Goal: Task Accomplishment & Management: Complete application form

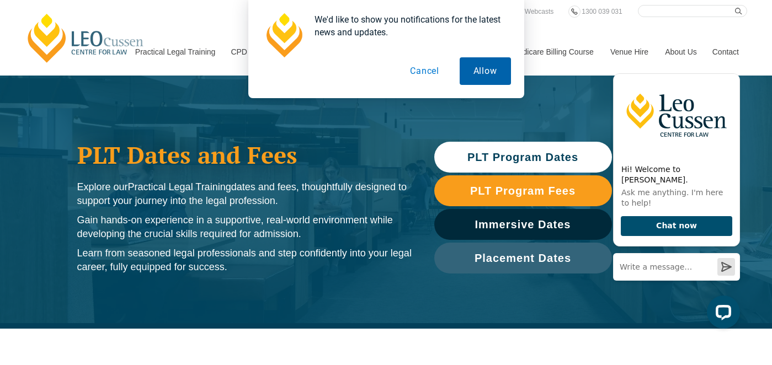
click at [499, 68] on button "Allow" at bounding box center [484, 71] width 51 height 28
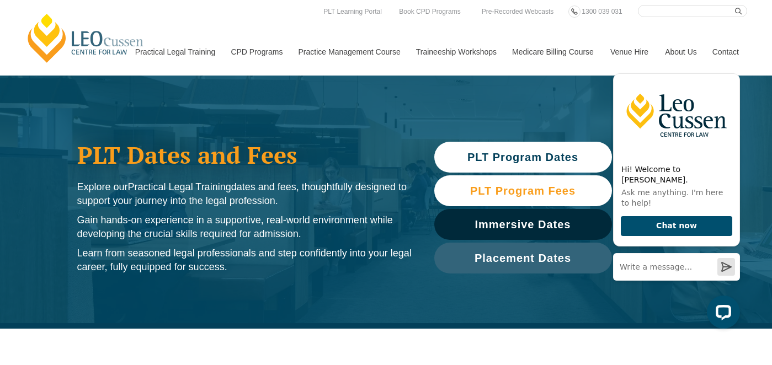
click at [512, 185] on span "PLT Program Fees" at bounding box center [522, 190] width 105 height 11
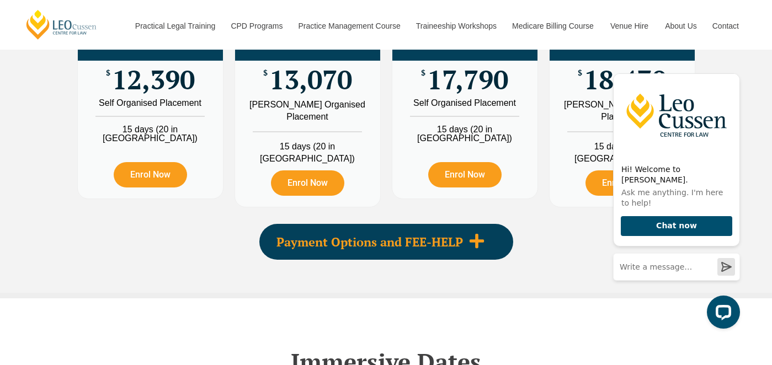
scroll to position [1375, 0]
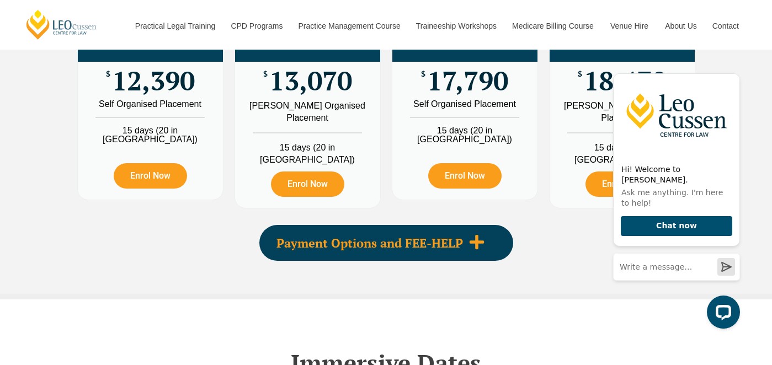
click at [470, 249] on icon at bounding box center [476, 242] width 14 height 14
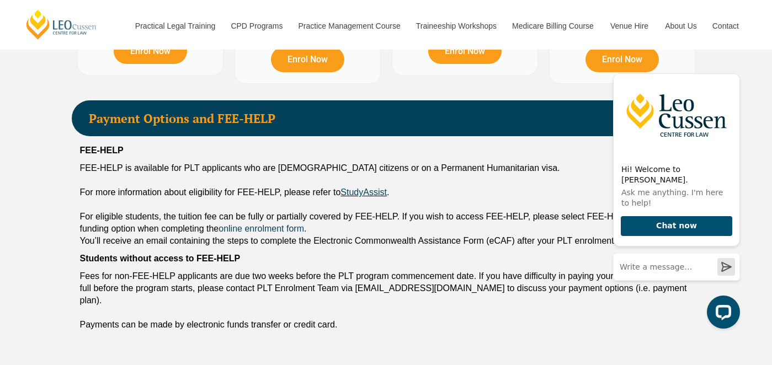
scroll to position [1501, 0]
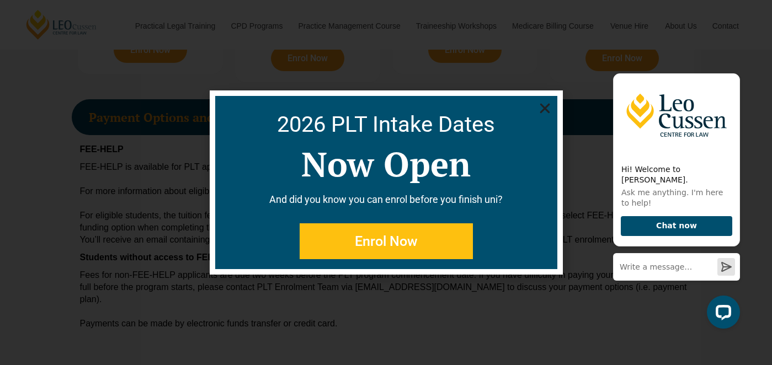
click at [415, 244] on span "Enrol Now" at bounding box center [386, 241] width 63 height 14
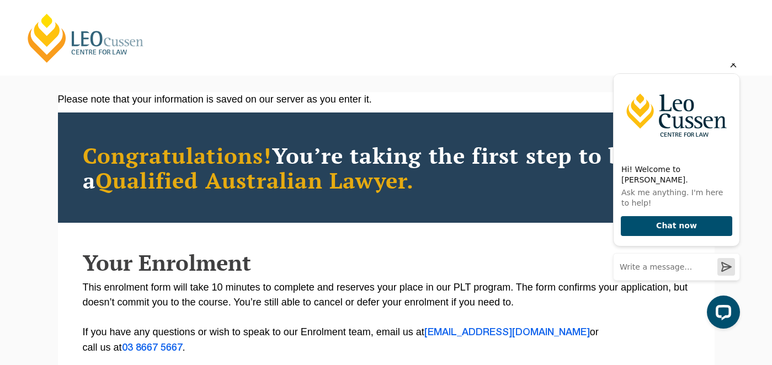
click at [730, 71] on icon "Hide greeting" at bounding box center [732, 64] width 13 height 13
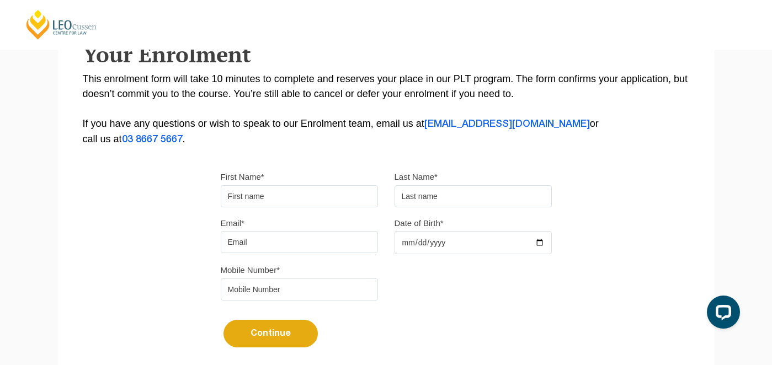
scroll to position [213, 0]
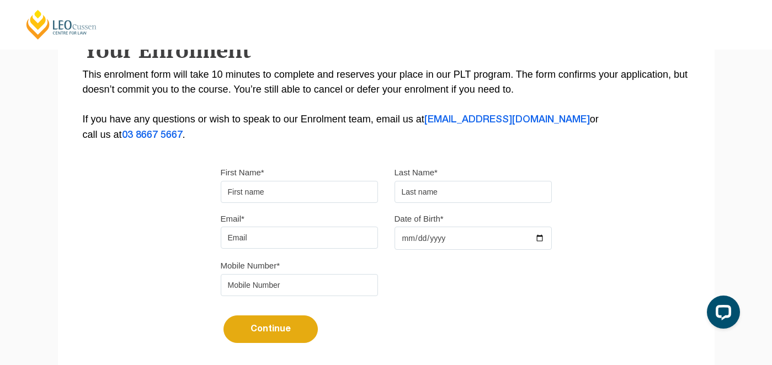
click at [277, 190] on input "First Name*" at bounding box center [299, 192] width 157 height 22
type input "Tiffany"
type input "Rees"
type input "tiffany.thomson@me.com"
type input "0405334153"
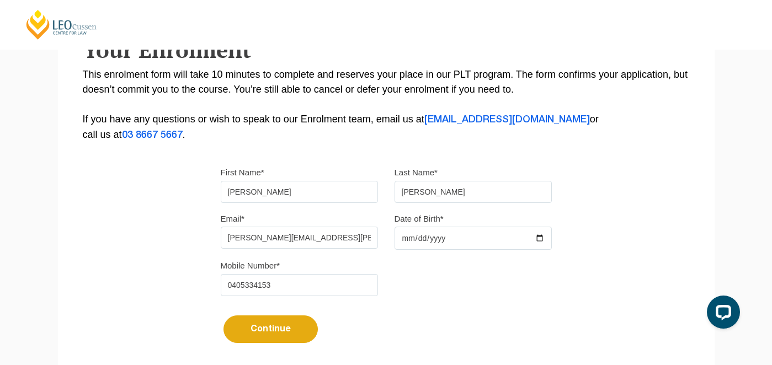
click at [422, 238] on input "Date of Birth*" at bounding box center [472, 238] width 157 height 23
click at [405, 241] on input "Date of Birth*" at bounding box center [472, 238] width 157 height 23
type input "1973-11-24"
click at [276, 328] on button "Continue" at bounding box center [270, 329] width 94 height 28
select select
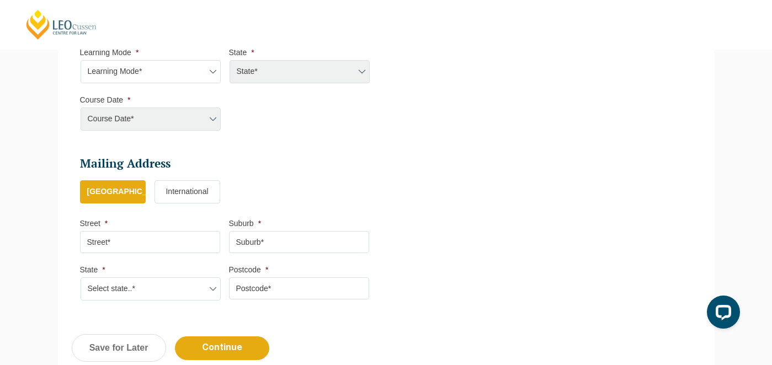
scroll to position [590, 0]
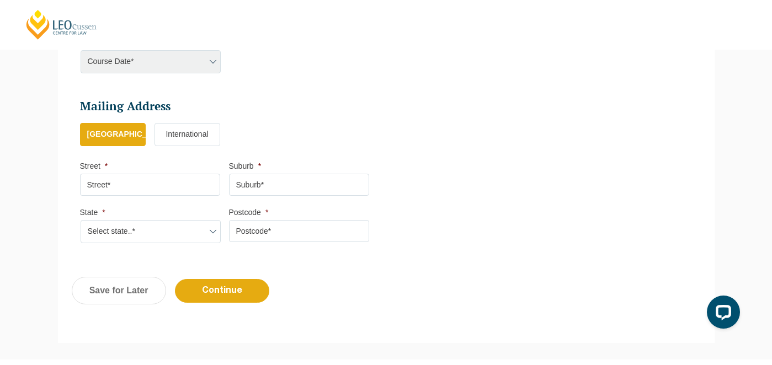
click at [184, 59] on div "Course Date* Maddocks 2024 December 2023 (04-12-2023 to 17-05-2024) May 2023 (2…" at bounding box center [150, 61] width 140 height 23
click at [213, 62] on div "Course Date* Maddocks 2024 December 2023 (04-12-2023 to 17-05-2024) May 2023 (2…" at bounding box center [150, 61] width 140 height 23
click at [183, 66] on div "Course Date* Maddocks 2024 December 2023 (04-12-2023 to 17-05-2024) May 2023 (2…" at bounding box center [150, 61] width 140 height 23
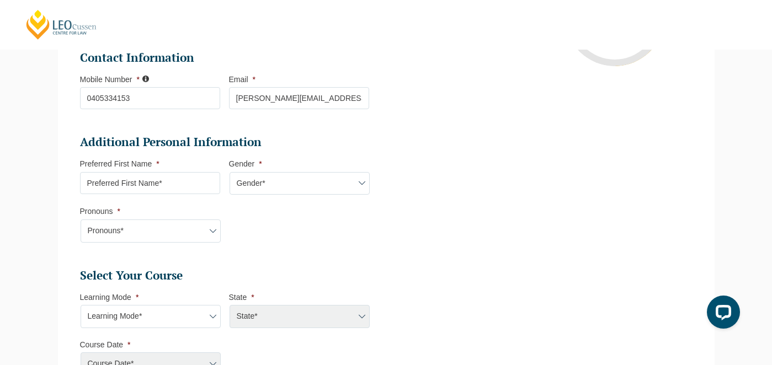
scroll to position [292, 0]
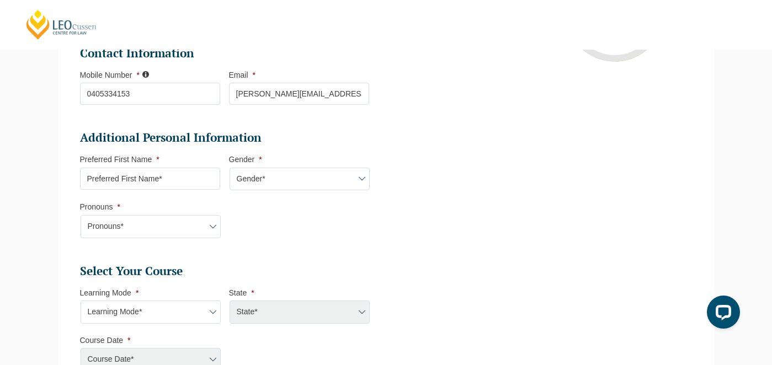
click at [151, 186] on input "Preferred First Name *" at bounding box center [150, 179] width 140 height 22
type input "Tiffany"
select select "ACT/NSW"
select select
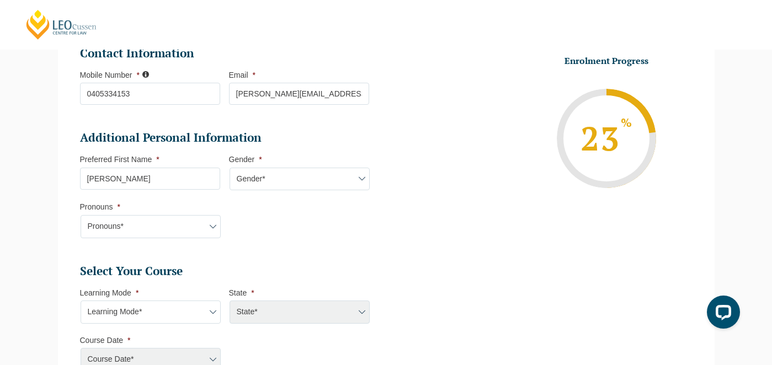
click at [261, 187] on select "Gender* Male Female Nonbinary Intersex Prefer not to disclose Other" at bounding box center [299, 179] width 140 height 23
select select "Female"
click at [178, 238] on select "Pronouns* She/Her/Hers He/Him/His They/Them/Theirs Other Prefer not to disclose" at bounding box center [151, 226] width 140 height 23
select select "She/Her/Hers"
click at [126, 314] on select "Learning Mode* Online Full Time Learning Online Part Time Learning Blended Full…" at bounding box center [151, 312] width 140 height 23
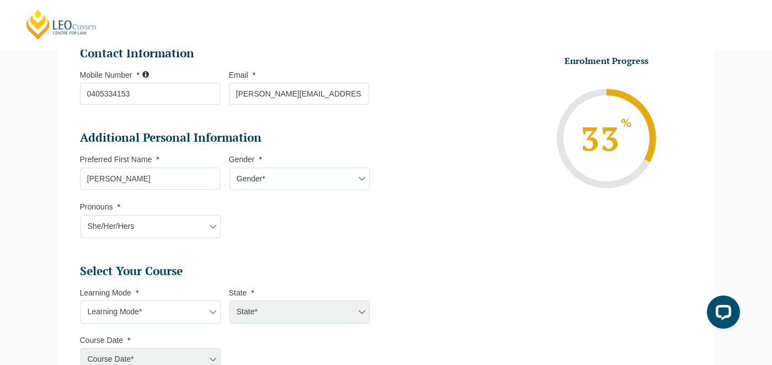
select select "Online Part Time Learning"
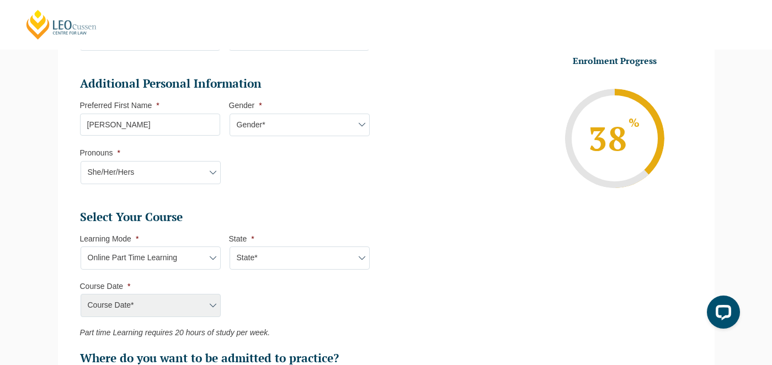
scroll to position [353, 0]
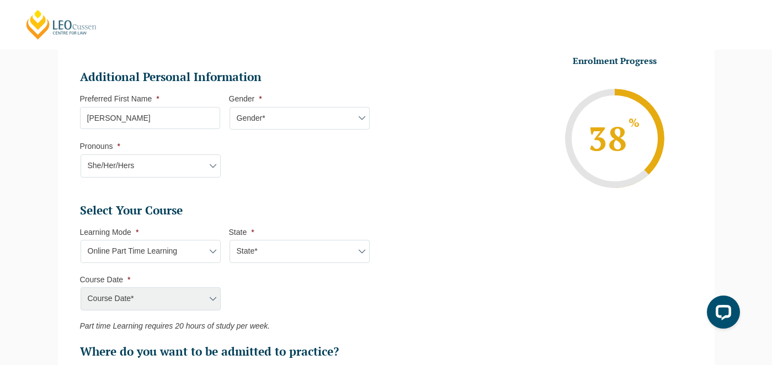
click at [289, 247] on select "State* National (ACT/NSW, VIC, QLD, SA, WA)" at bounding box center [299, 251] width 140 height 23
select select "National (ACT/NSW, VIC, QLD, SA, WA)"
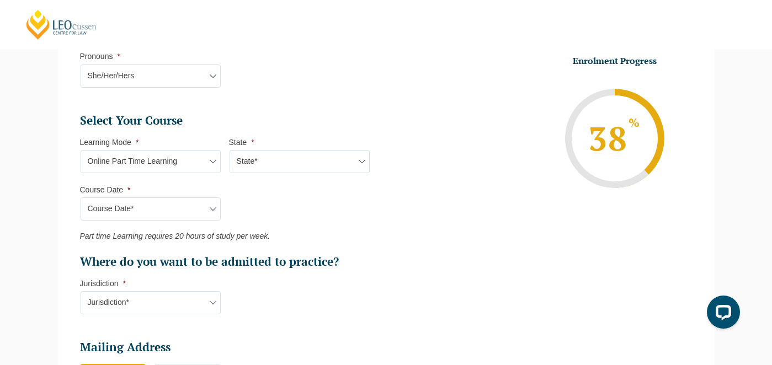
scroll to position [449, 0]
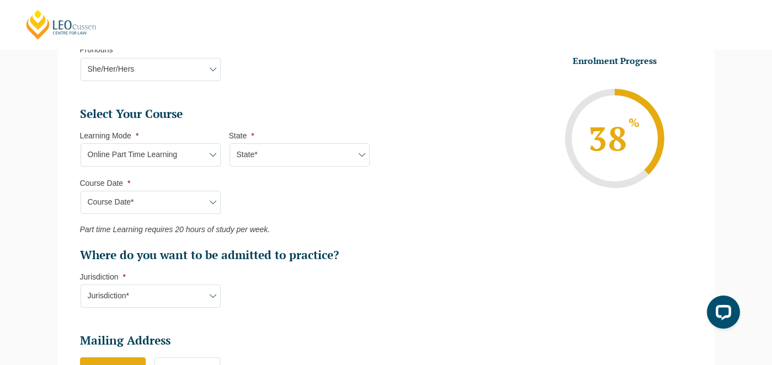
click at [186, 206] on select "Course Date* September 2025 (08-Sep-2025 to 17-Apr-2026) January 2026 (27-Jan-2…" at bounding box center [151, 202] width 140 height 23
select select "September 2025 (08-Sep-2025 to 17-Apr-2026)"
type input "Intake 09 September 2025 PT"
type input "Practical Legal Training (NAT)"
select select "NAT PLT (SEP) 2025 Part Time Online"
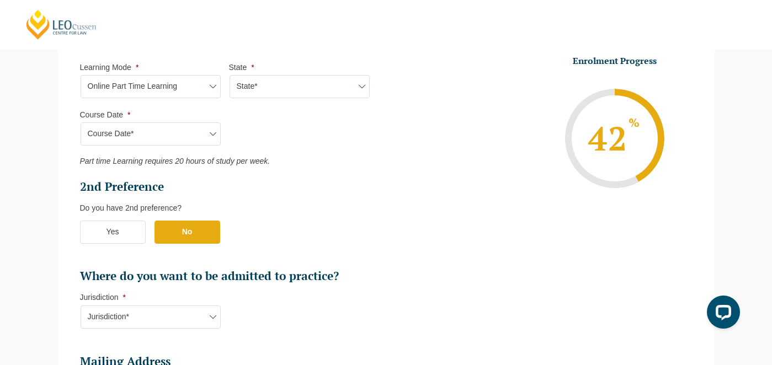
scroll to position [525, 0]
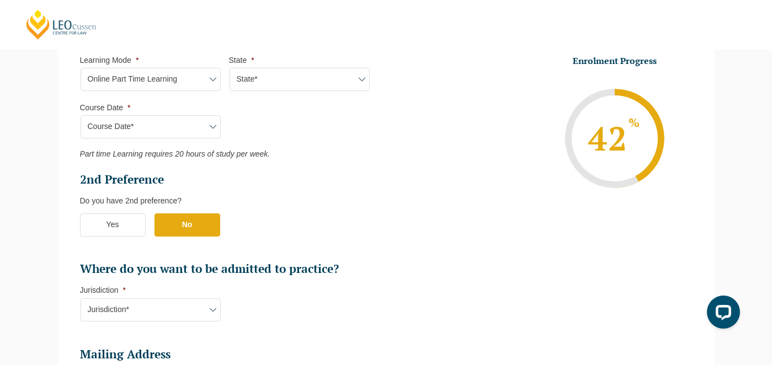
click at [132, 230] on label "Yes" at bounding box center [113, 224] width 66 height 23
click at [0, 0] on input "Yes" at bounding box center [0, 0] width 0 height 0
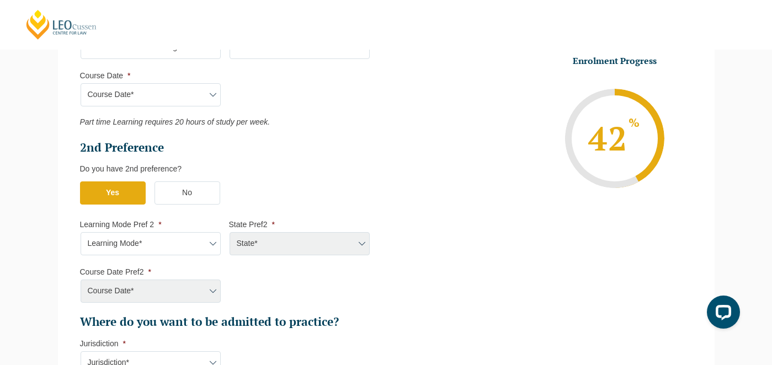
scroll to position [585, 0]
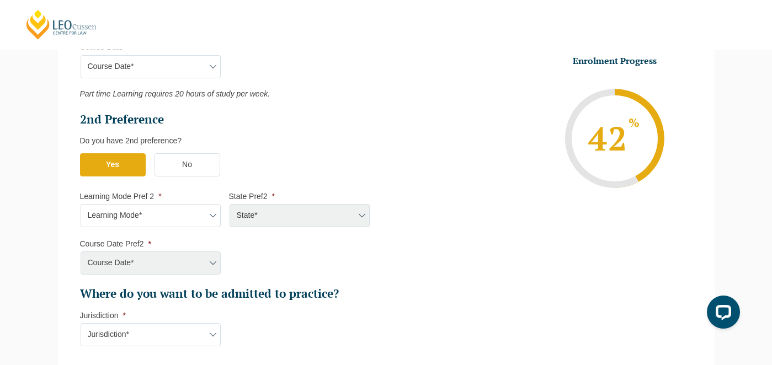
click at [139, 219] on select "Learning Mode* Online Full Time Learning Online Part Time Learning Blended Full…" at bounding box center [151, 215] width 140 height 23
select select "Online Part Time Learning"
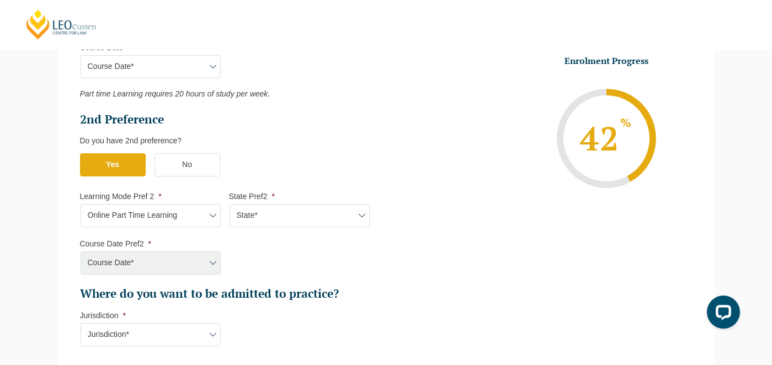
click at [245, 216] on select "State* National (ACT/NSW, VIC, QLD, SA, WA)" at bounding box center [299, 215] width 140 height 23
select select "National (ACT/NSW, VIC, QLD, SA, WA)"
click at [177, 268] on select "Course Date* January 2024 (29-01-2024 to 14-06-2024) January 2024 (29-01-2024 t…" at bounding box center [151, 262] width 140 height 23
select select "January 2026 (27-Jan-2026 to 21-Aug-2026)"
type input "Intake 02 January 2026 PT"
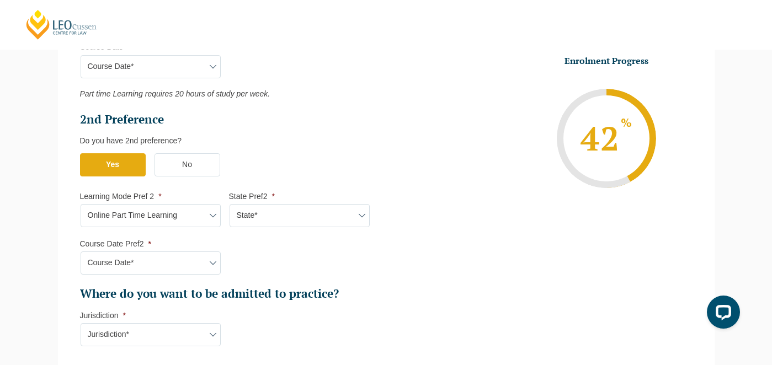
type input "Practical Legal Training (NAT)"
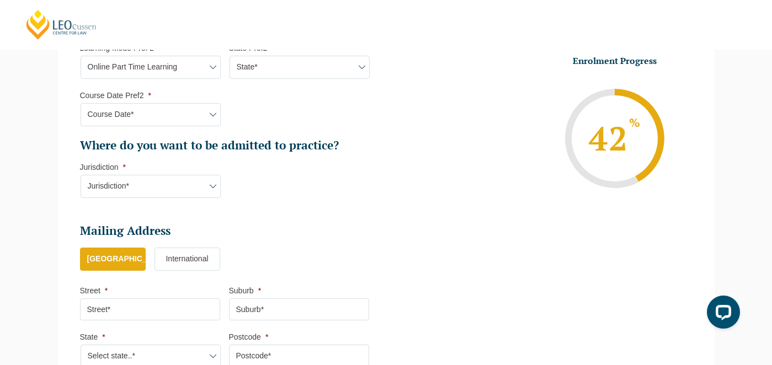
scroll to position [750, 0]
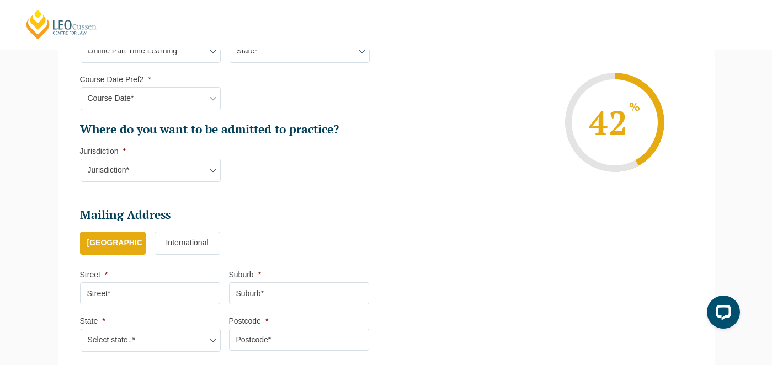
click at [199, 180] on select "Jurisdiction* VIC ACT/NSW SA WA QLD" at bounding box center [151, 170] width 140 height 23
select select "ACT/NSW"
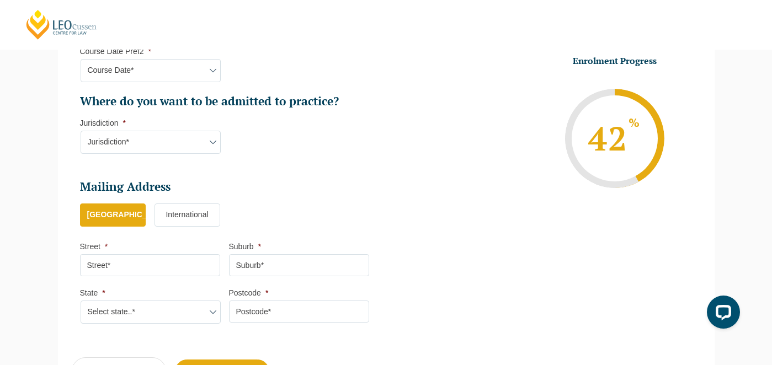
scroll to position [780, 0]
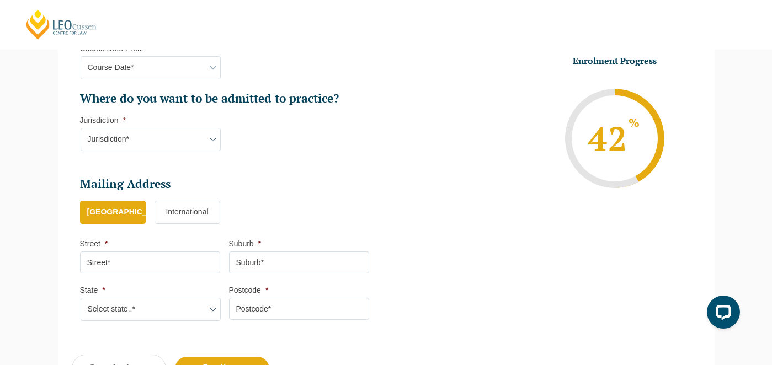
click at [149, 260] on input "Street *" at bounding box center [150, 262] width 140 height 22
type input "M Centre, 11 Palmerston Lane"
type input "Manuka"
select select "ACT"
type input "2603"
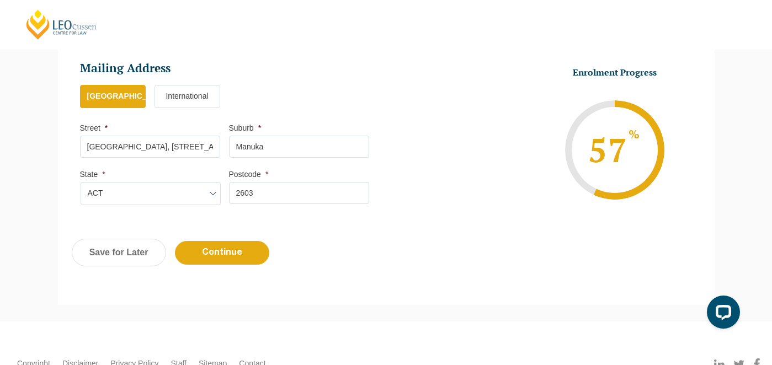
scroll to position [899, 0]
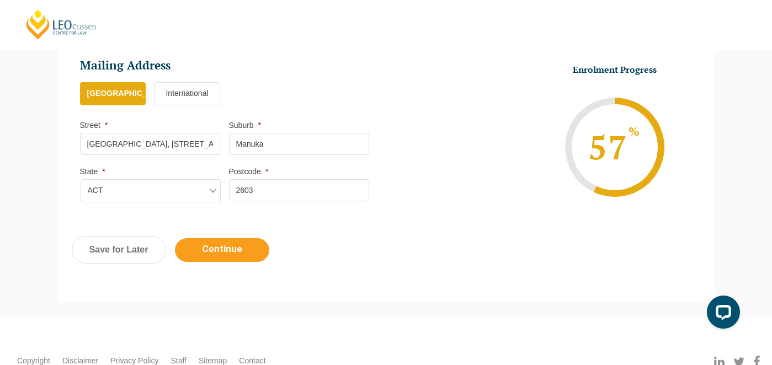
click at [228, 254] on input "Continue" at bounding box center [222, 250] width 94 height 24
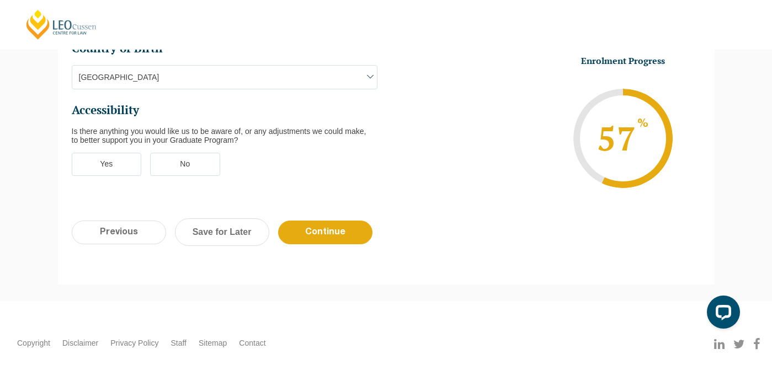
scroll to position [476, 0]
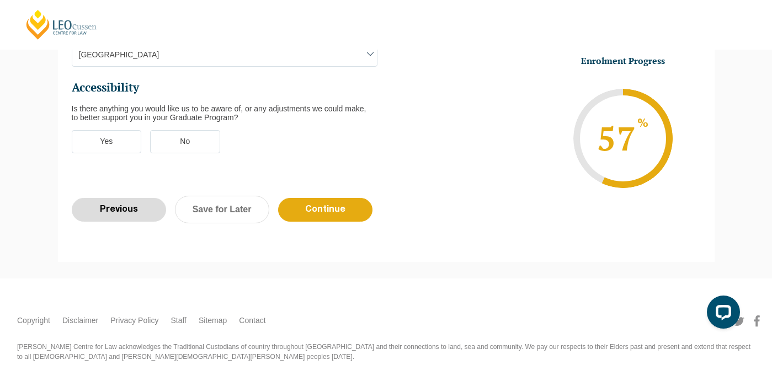
click at [130, 198] on input "Previous" at bounding box center [119, 210] width 94 height 24
select select "Online Part Time Learning"
select select "National (ACT/NSW, VIC, QLD, SA, WA)"
select select
select select "September 2025 (08-Sep-2025 to 17-Apr-2026)"
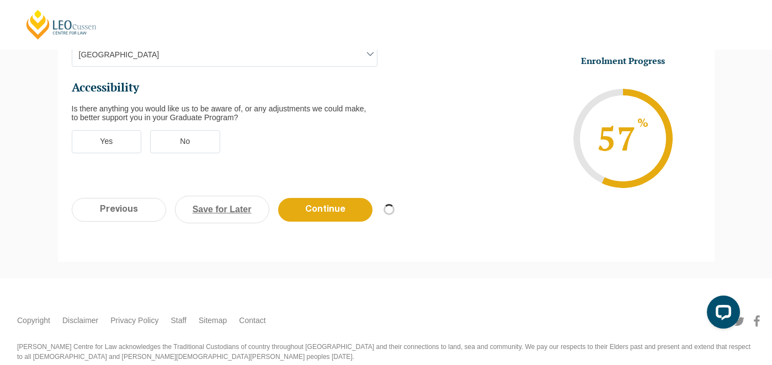
select select "National (ACT/NSW, VIC, QLD, SA, WA)"
select select "January 2026 (27-Jan-2026 to 21-Aug-2026)"
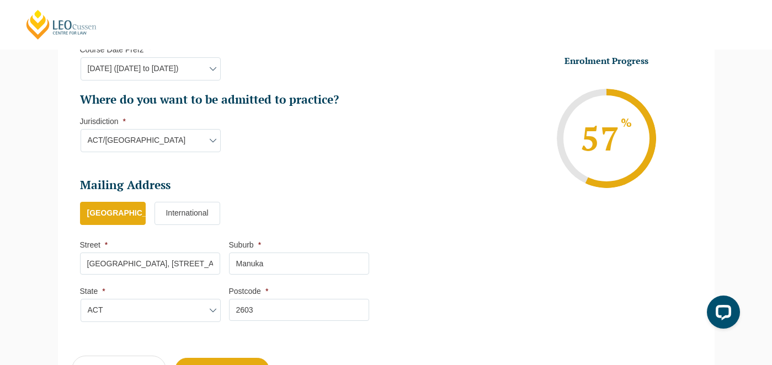
scroll to position [793, 0]
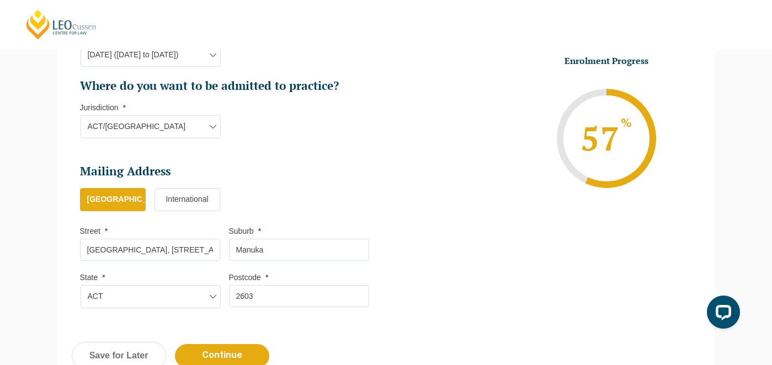
click at [199, 248] on input "M Centre, 11 Palmerston Lane" at bounding box center [150, 250] width 140 height 22
type input "M Centre, 11 Palmerston Lane, Suite #1064"
click at [374, 211] on ul "Australia International" at bounding box center [229, 205] width 298 height 35
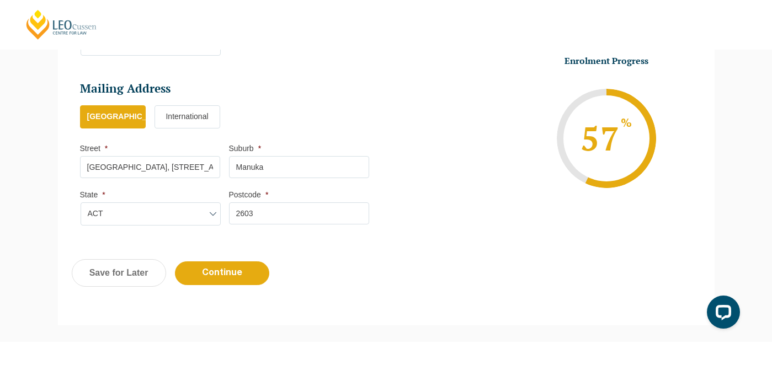
scroll to position [888, 0]
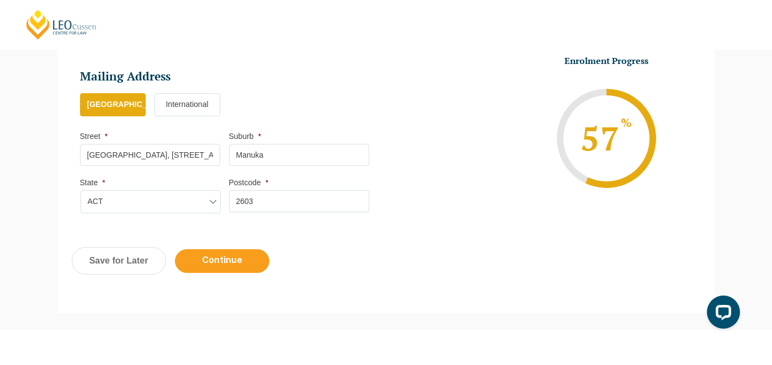
click at [256, 262] on input "Continue" at bounding box center [222, 261] width 94 height 24
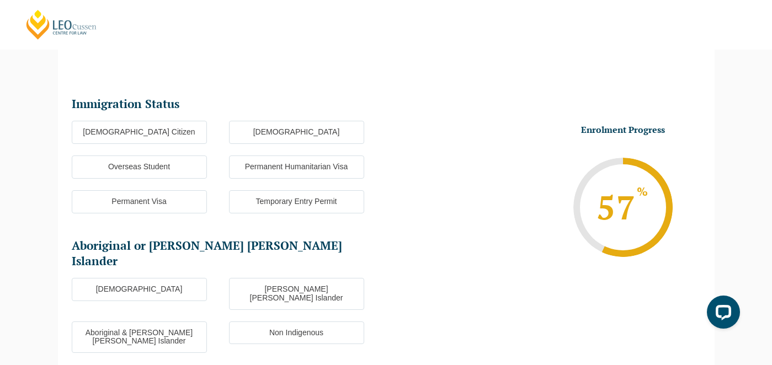
scroll to position [95, 0]
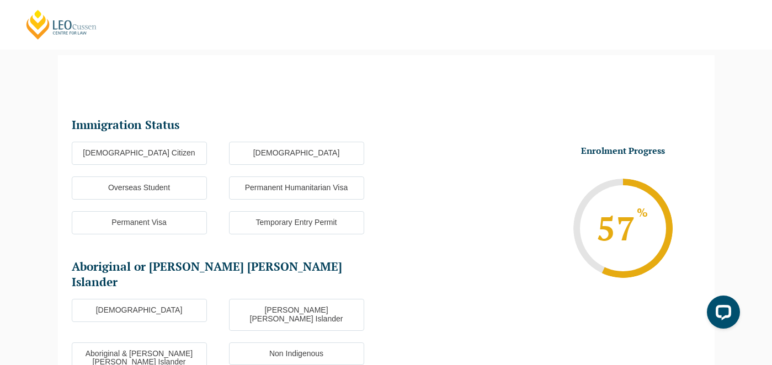
click at [175, 151] on label "Australian Citizen" at bounding box center [139, 153] width 135 height 23
click at [0, 0] on input "Australian Citizen" at bounding box center [0, 0] width 0 height 0
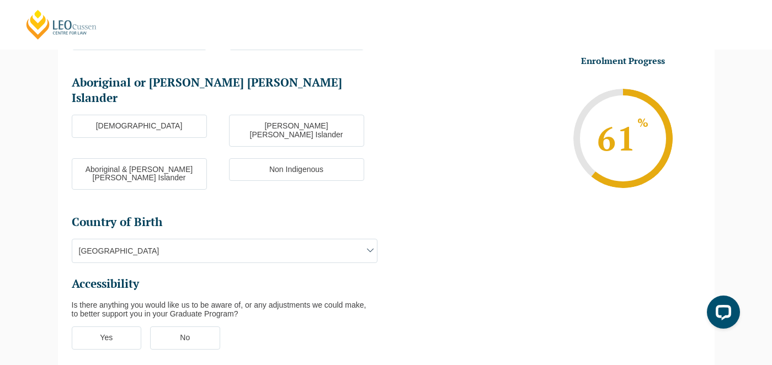
scroll to position [282, 0]
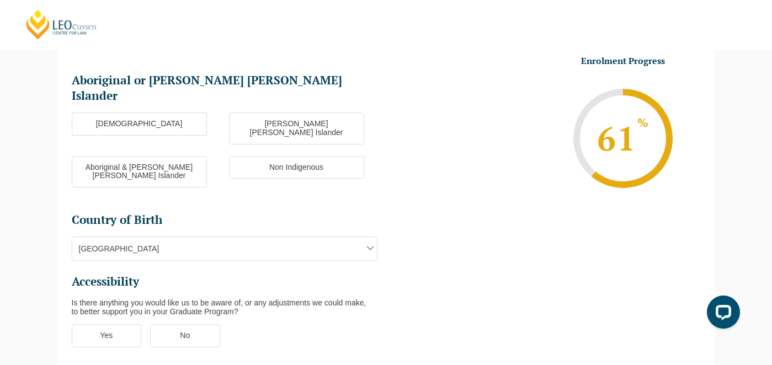
click at [272, 156] on label "Non Indigenous" at bounding box center [296, 167] width 135 height 23
click at [0, 0] on input "Non Indigenous" at bounding box center [0, 0] width 0 height 0
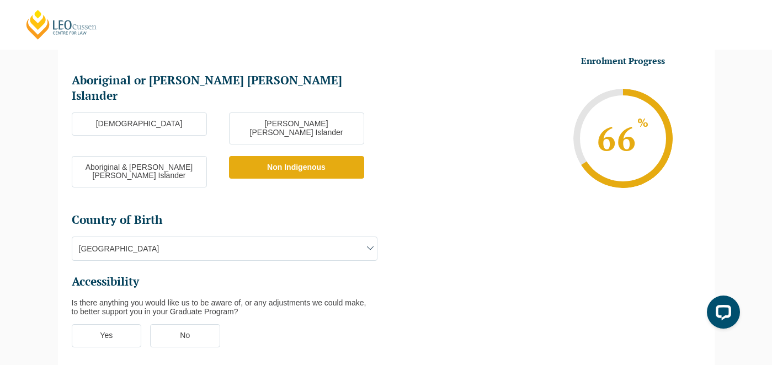
click at [165, 324] on label "No" at bounding box center [185, 335] width 70 height 23
click at [0, 0] on input "No" at bounding box center [0, 0] width 0 height 0
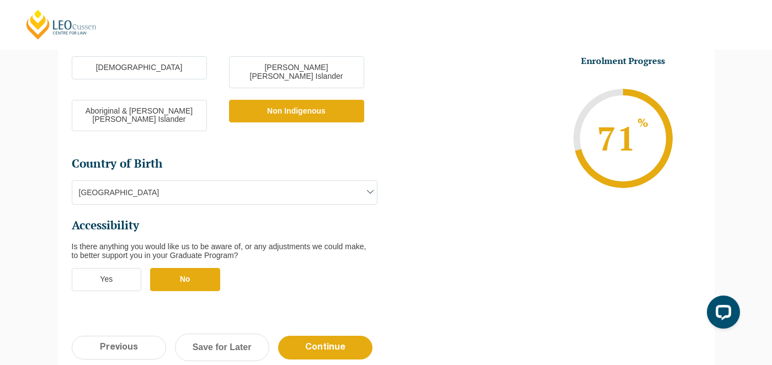
scroll to position [345, 0]
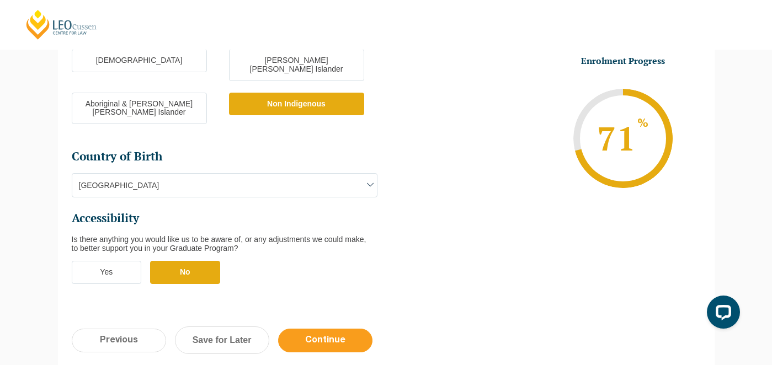
click at [297, 329] on input "Continue" at bounding box center [325, 341] width 94 height 24
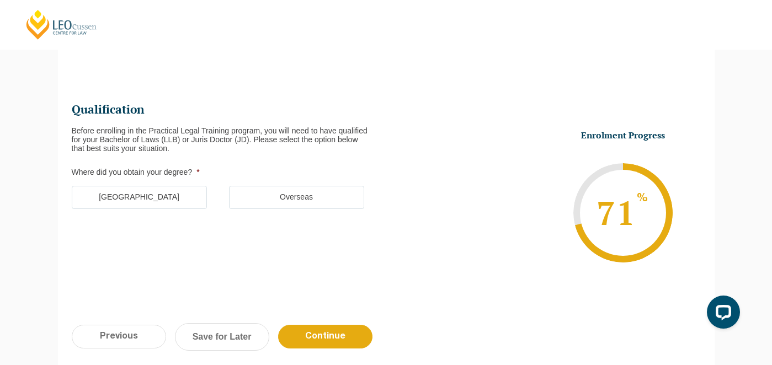
scroll to position [95, 0]
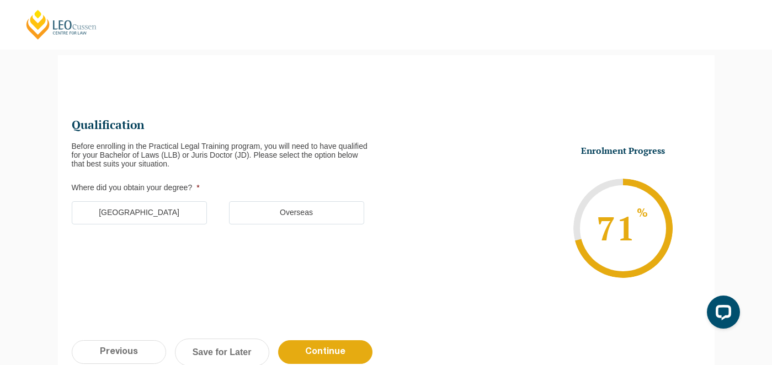
click at [155, 207] on label "Australia" at bounding box center [139, 212] width 135 height 23
click at [0, 0] on input "Australia" at bounding box center [0, 0] width 0 height 0
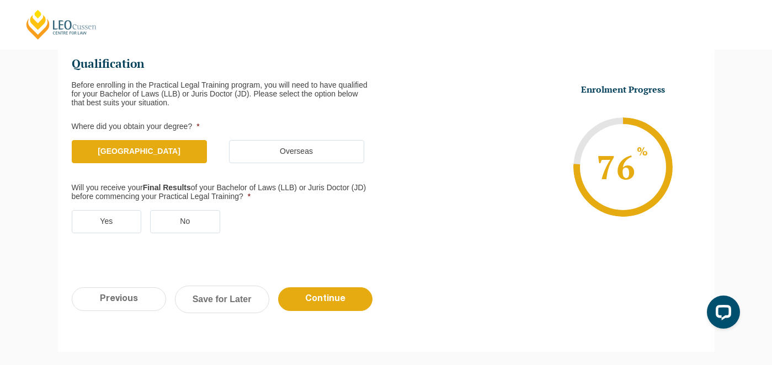
scroll to position [168, 0]
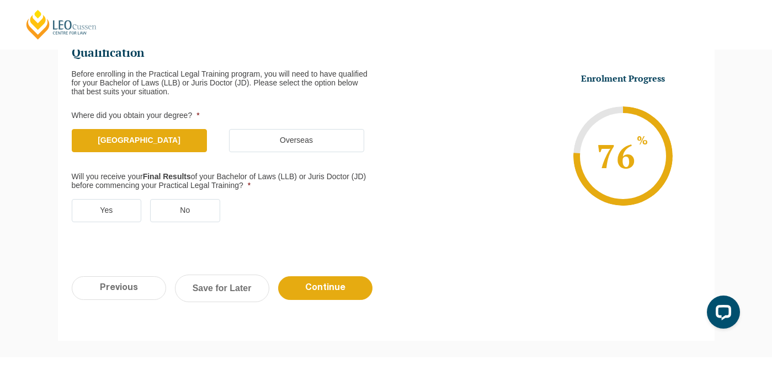
click at [131, 212] on label "Yes" at bounding box center [107, 210] width 70 height 23
click at [0, 0] on input "Yes" at bounding box center [0, 0] width 0 height 0
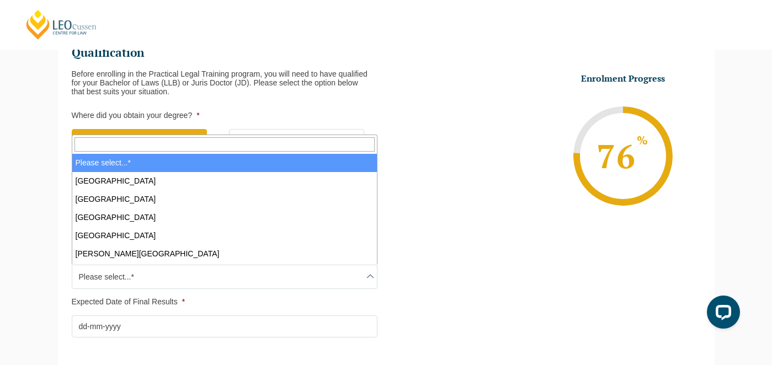
click at [130, 279] on span "Please select...*" at bounding box center [224, 276] width 304 height 23
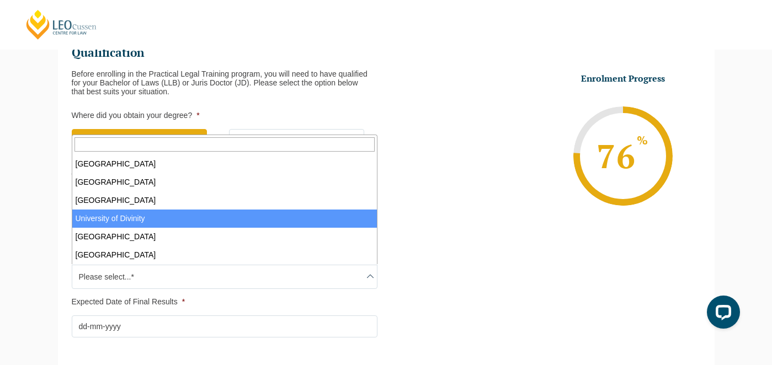
scroll to position [398, 0]
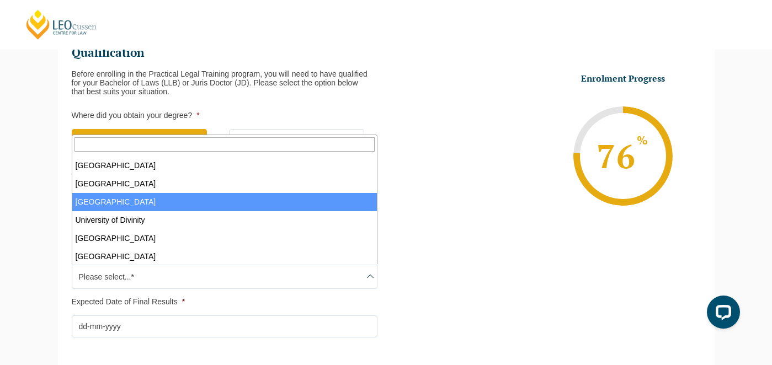
select select "University of Canberra"
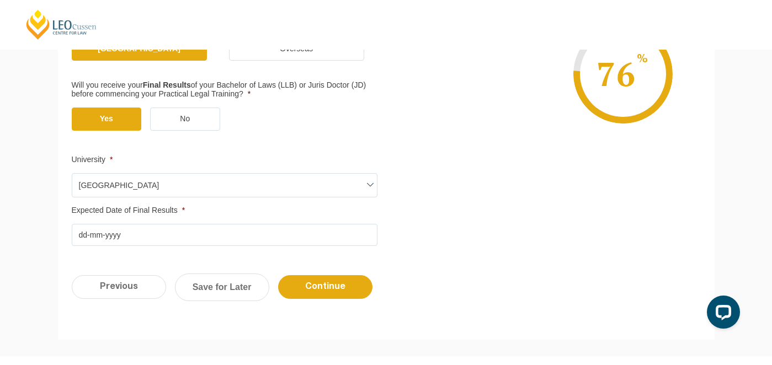
scroll to position [263, 0]
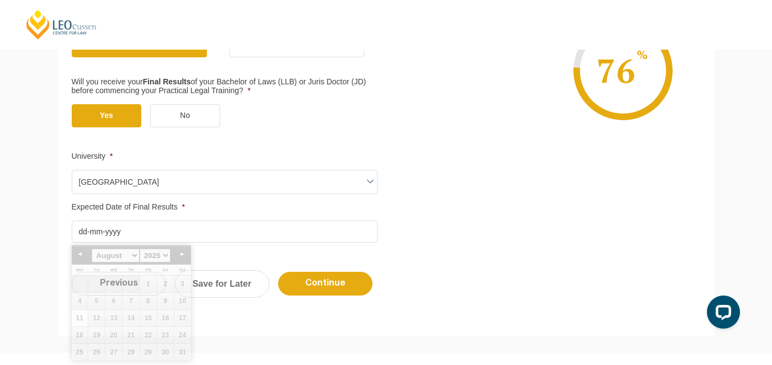
click at [84, 230] on input "Expected Date of Final Results *" at bounding box center [225, 232] width 306 height 22
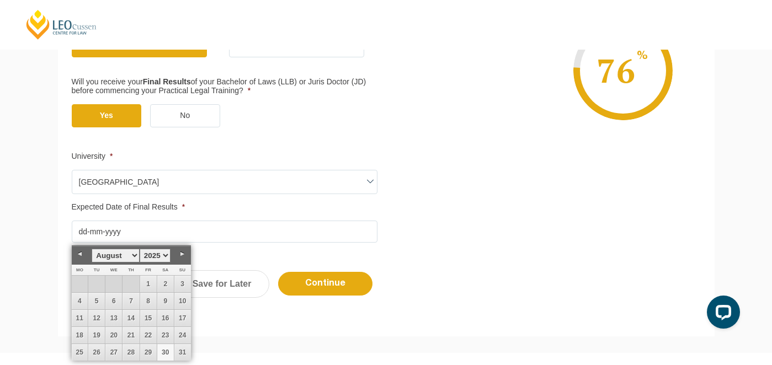
click at [165, 351] on link "30" at bounding box center [165, 352] width 17 height 17
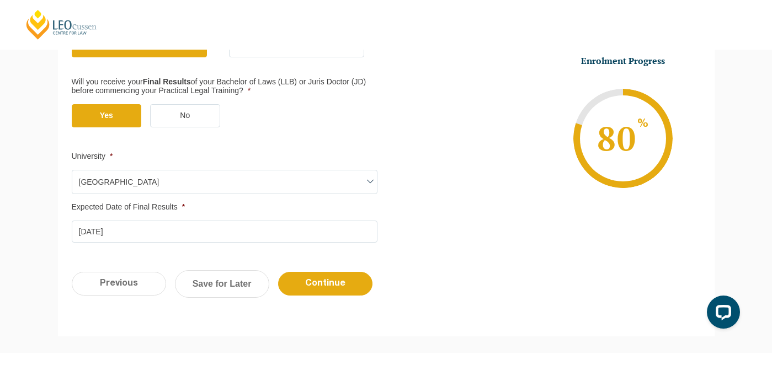
click at [138, 232] on input "30-08-2025" at bounding box center [225, 232] width 306 height 22
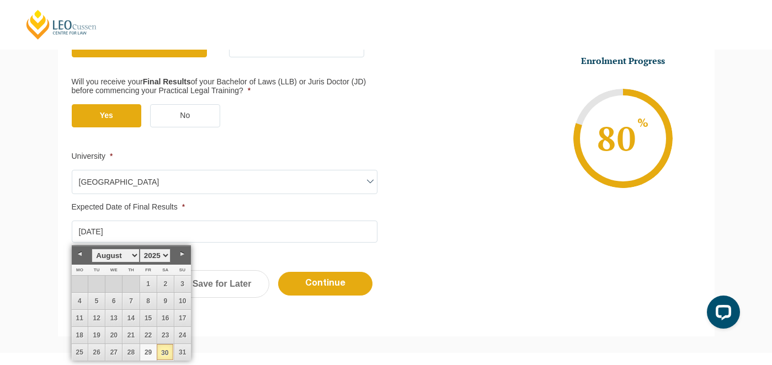
click at [148, 355] on link "29" at bounding box center [148, 352] width 17 height 17
type input "29-08-2025"
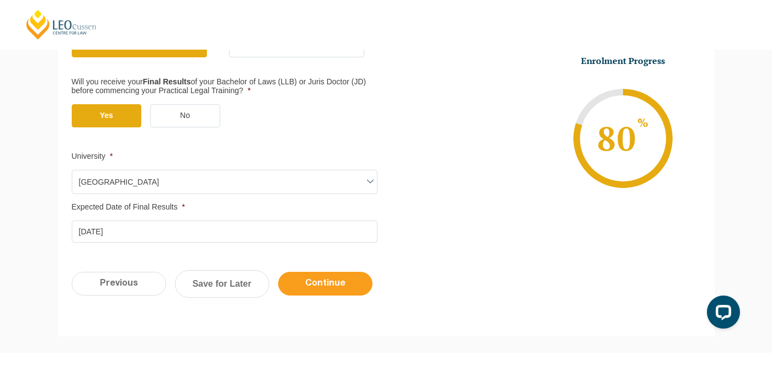
click at [312, 279] on input "Continue" at bounding box center [325, 284] width 94 height 24
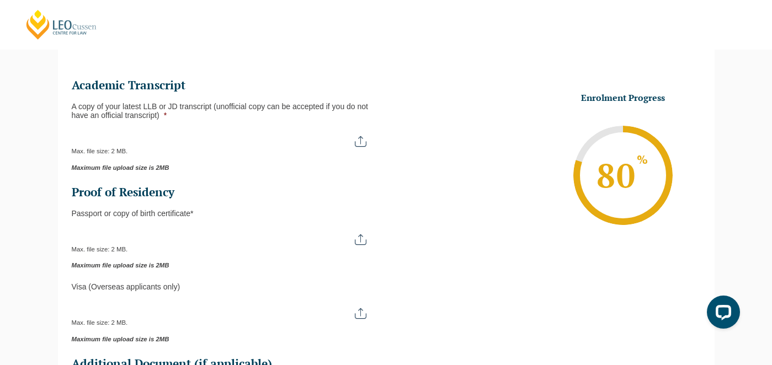
scroll to position [95, 0]
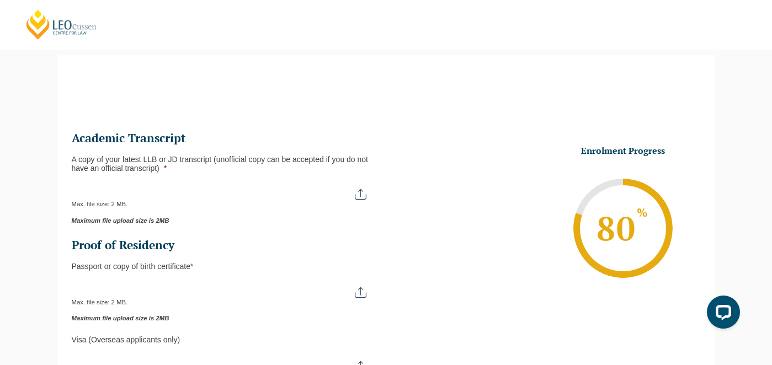
click at [248, 188] on input "A copy of your latest LLB or JD transcript (unofficial copy can be accepted if …" at bounding box center [225, 190] width 306 height 19
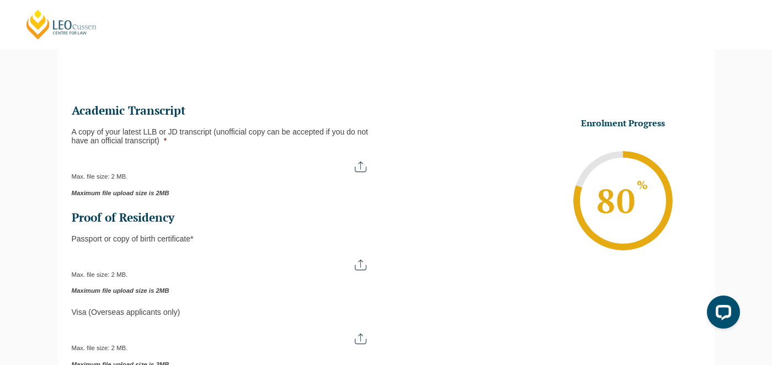
scroll to position [124, 0]
click at [360, 266] on input "Passport or Copy of Birth Certificate *" at bounding box center [225, 260] width 306 height 19
type input "C:\fakepath\BirthCertificate_Tiffany Rees_CERT.pdf"
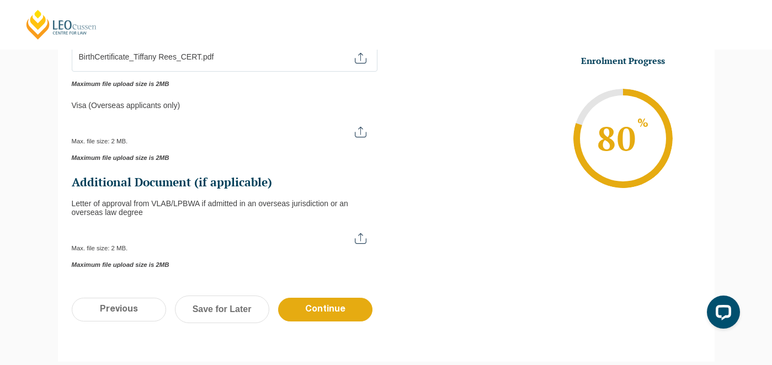
scroll to position [330, 0]
click at [322, 308] on input "Continue" at bounding box center [325, 309] width 94 height 24
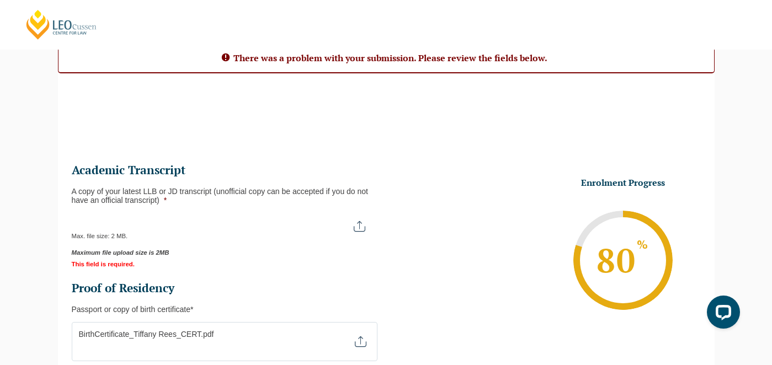
scroll to position [100, 0]
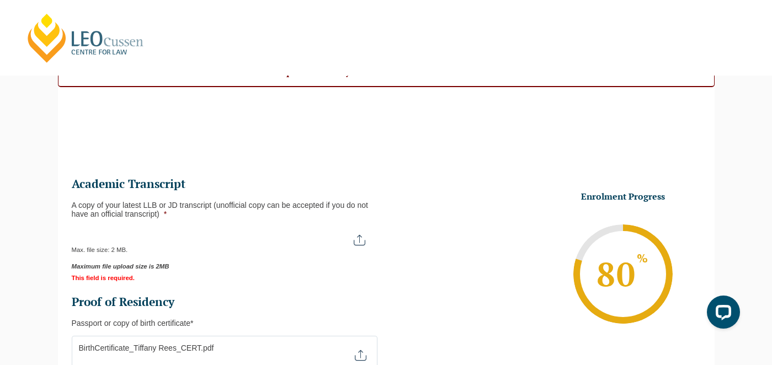
click at [173, 234] on input "A copy of your latest LLB or JD transcript (unofficial copy can be accepted if …" at bounding box center [224, 236] width 304 height 19
type input "C:\fakepath\UC Results Transcript_2024.pdf"
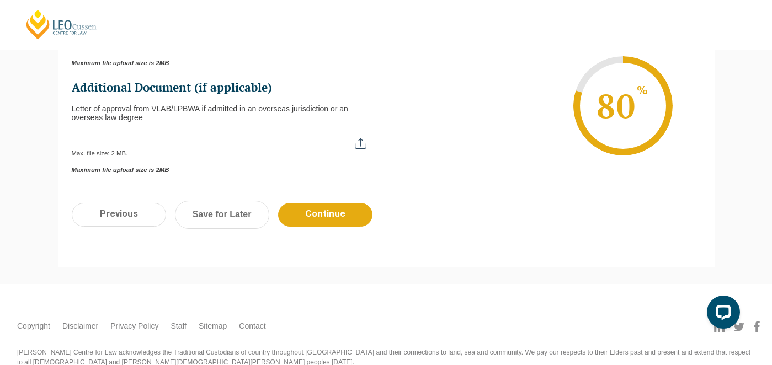
scroll to position [527, 0]
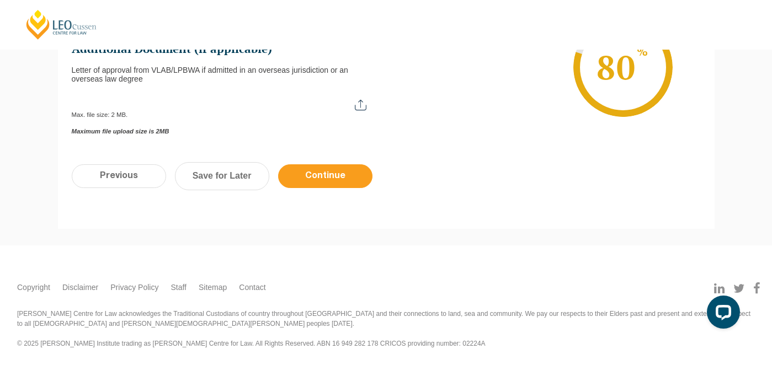
click at [347, 179] on input "Continue" at bounding box center [325, 176] width 94 height 24
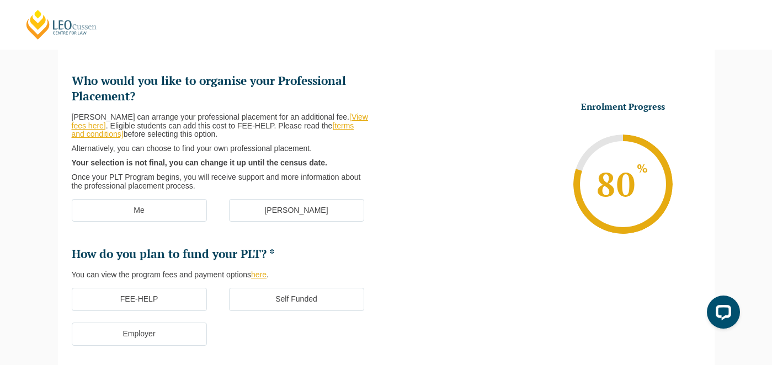
scroll to position [140, 0]
click at [162, 211] on label "Me" at bounding box center [139, 210] width 135 height 23
click at [0, 0] on input "Me" at bounding box center [0, 0] width 0 height 0
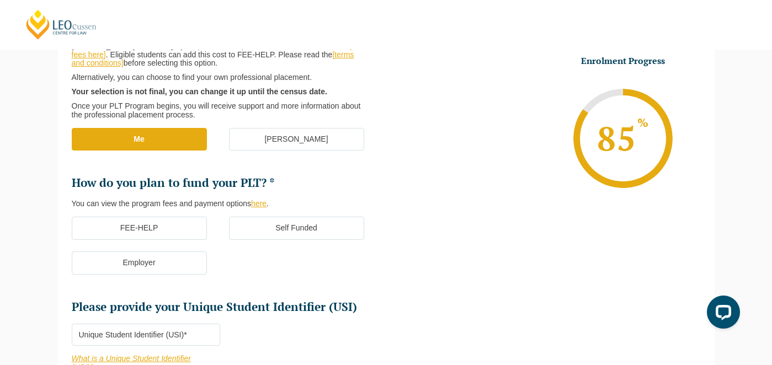
scroll to position [221, 0]
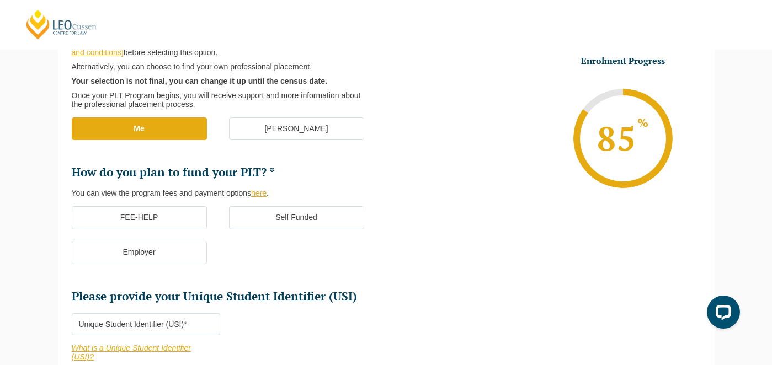
click at [160, 215] on label "FEE-HELP" at bounding box center [139, 217] width 135 height 23
click at [0, 0] on input "FEE-HELP" at bounding box center [0, 0] width 0 height 0
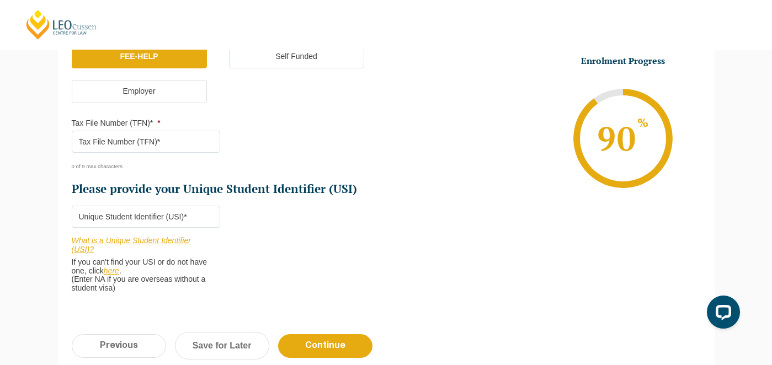
scroll to position [419, 0]
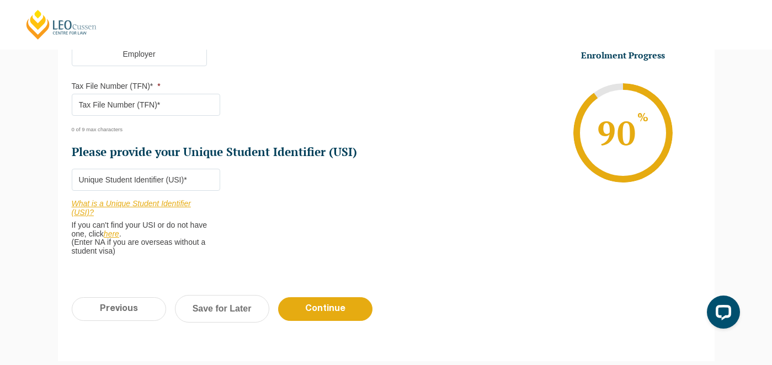
click at [157, 106] on input "Tax File Number (TFN)* *" at bounding box center [146, 105] width 148 height 22
type input "178671274"
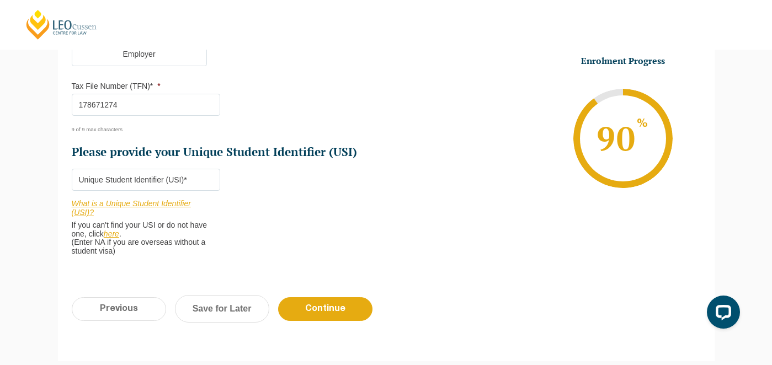
click at [157, 180] on input "Please provide your Unique Student Identifier (USI) *" at bounding box center [146, 180] width 148 height 22
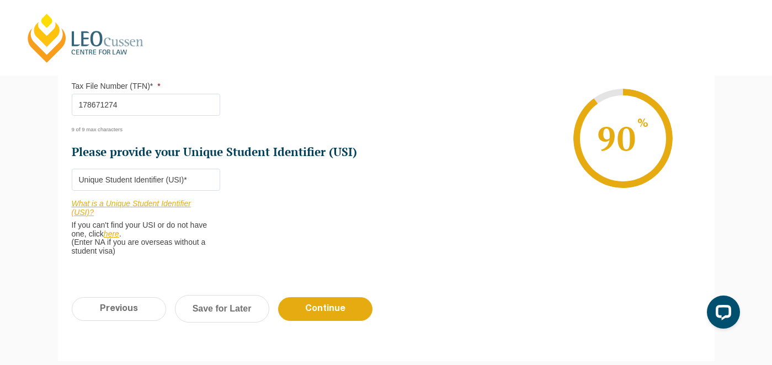
click at [120, 184] on input "Please provide your Unique Student Identifier (USI) *" at bounding box center [146, 180] width 148 height 22
type input "TBD"
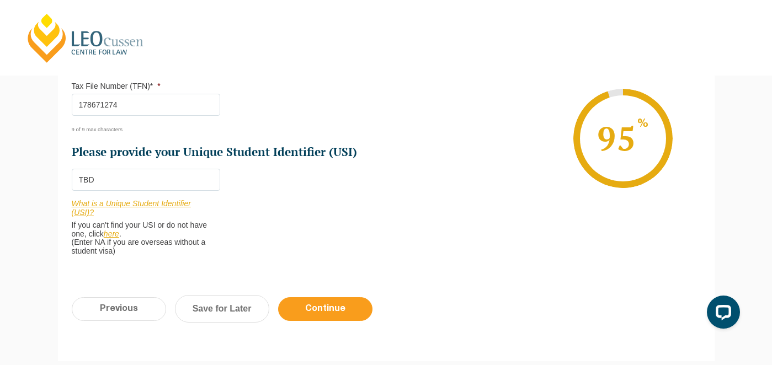
click at [317, 314] on input "Continue" at bounding box center [325, 309] width 94 height 24
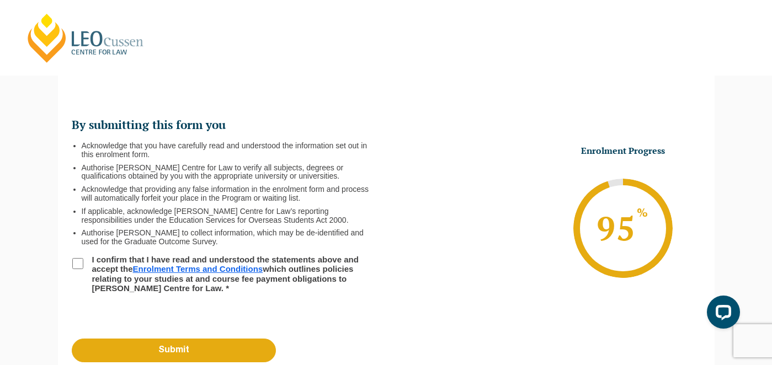
scroll to position [0, 0]
click at [77, 261] on input "I confirm that I have read and understood the statements above and accept the E…" at bounding box center [77, 263] width 11 height 11
checkbox input "true"
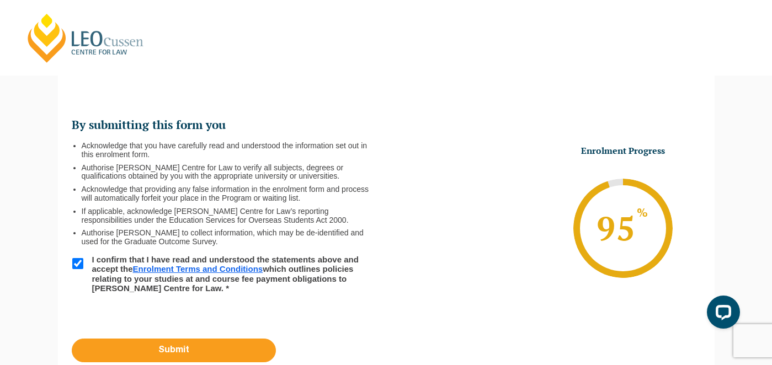
click at [138, 344] on input "Submit" at bounding box center [174, 351] width 204 height 24
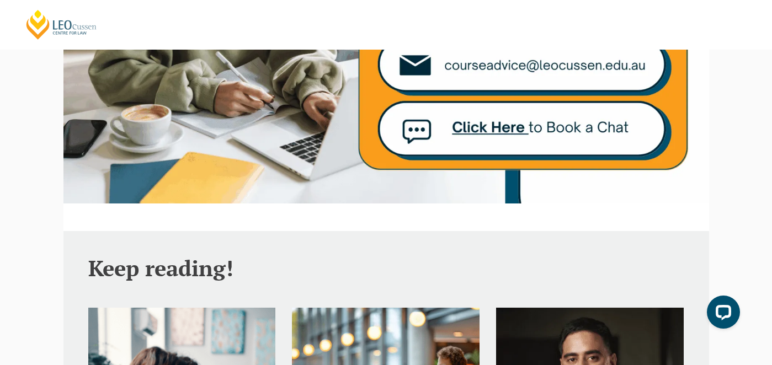
scroll to position [540, 0]
